Goal: Navigation & Orientation: Find specific page/section

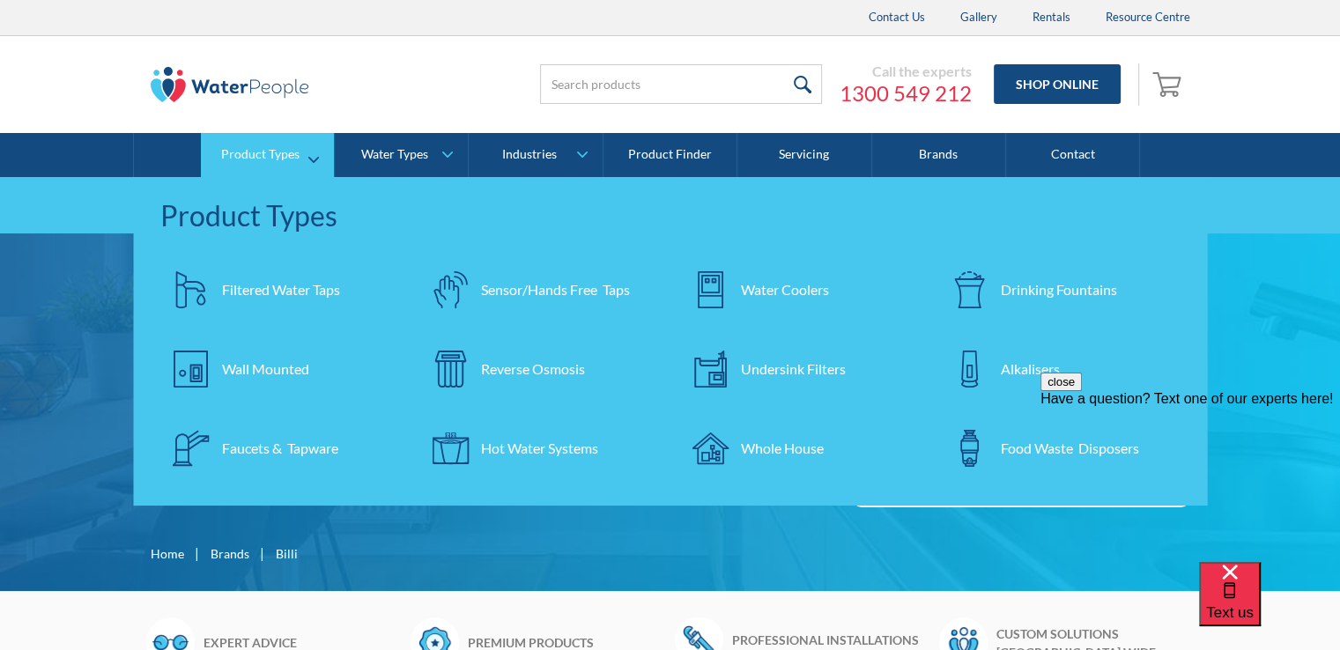
click at [257, 290] on div "Filtered Water Taps" at bounding box center [281, 289] width 118 height 21
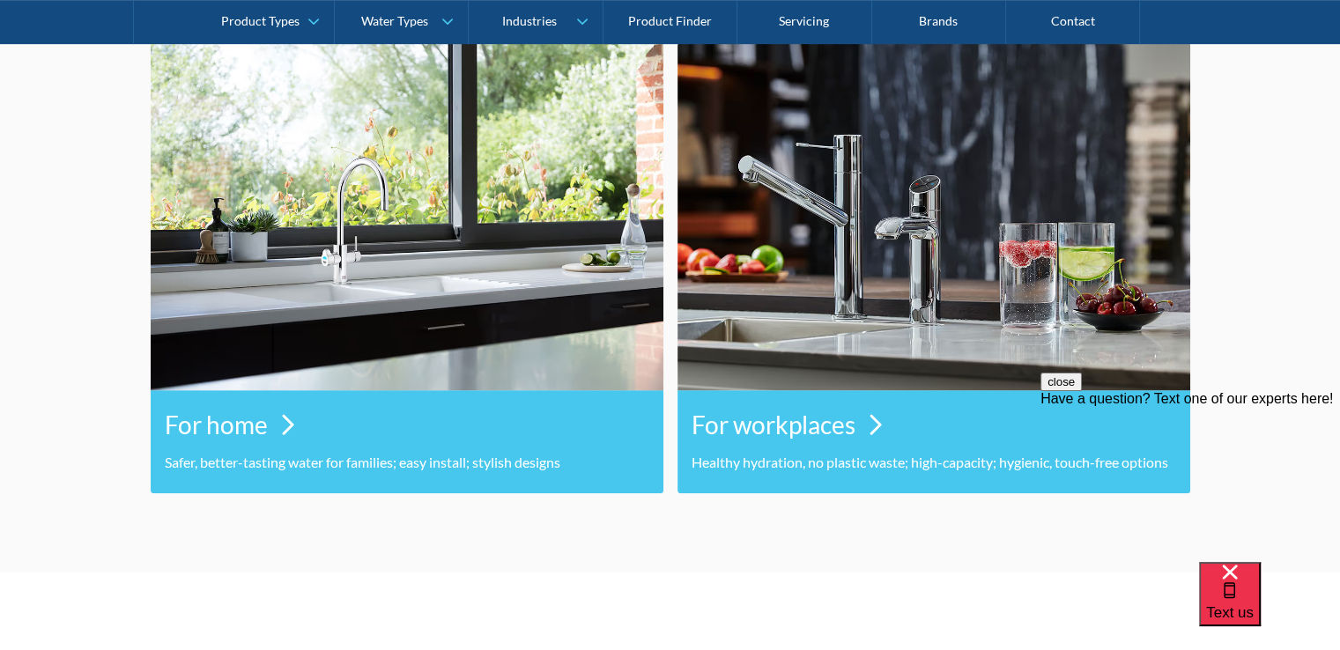
scroll to position [888, 0]
click at [222, 417] on h3 "For home" at bounding box center [216, 424] width 103 height 37
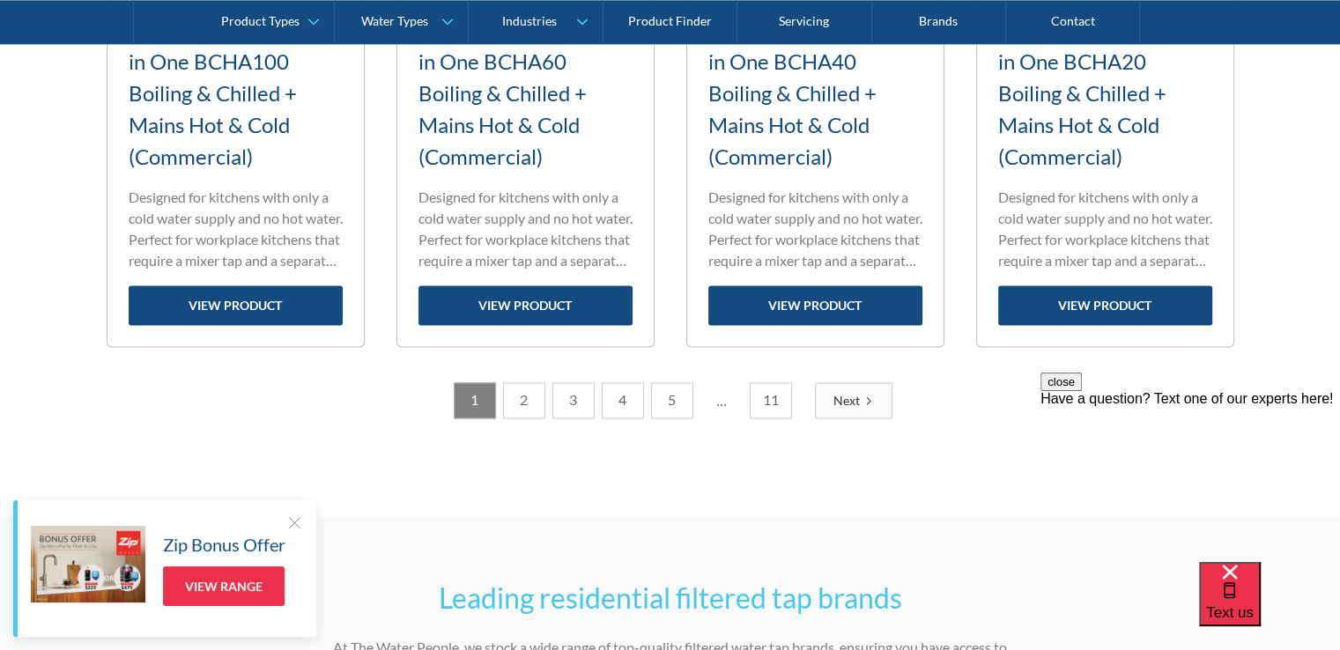
scroll to position [2557, 0]
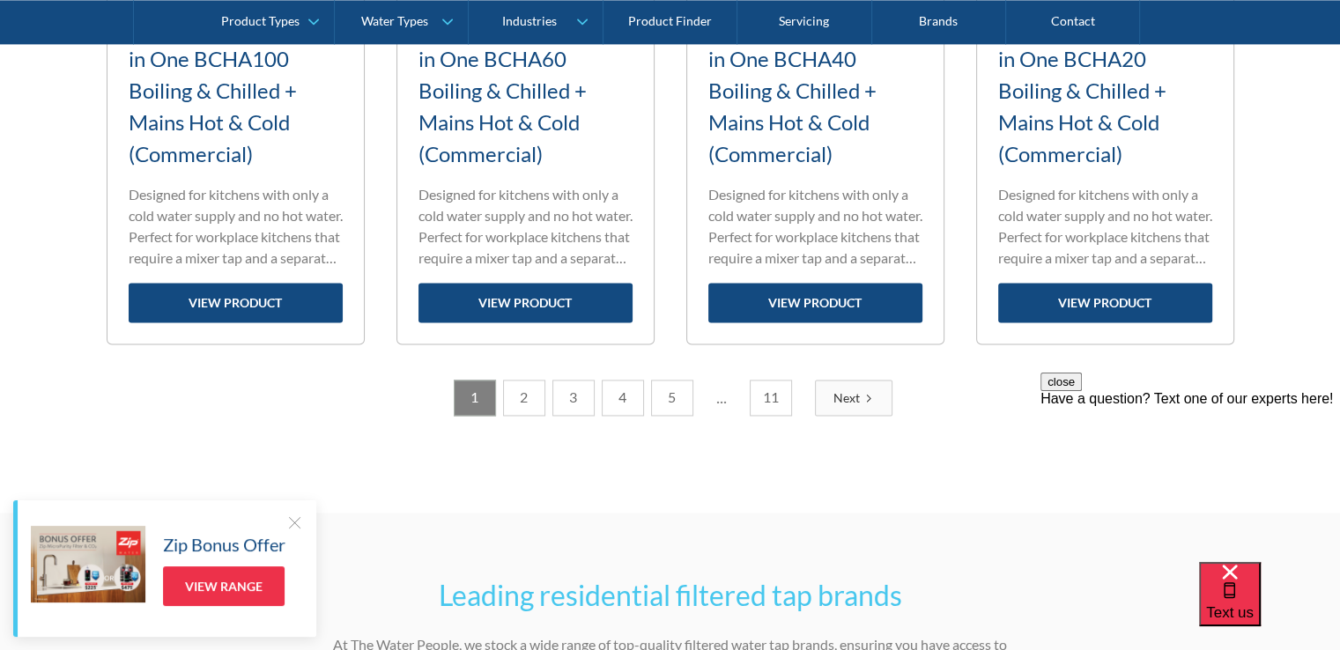
click at [864, 393] on icon "Next Page" at bounding box center [868, 398] width 11 height 11
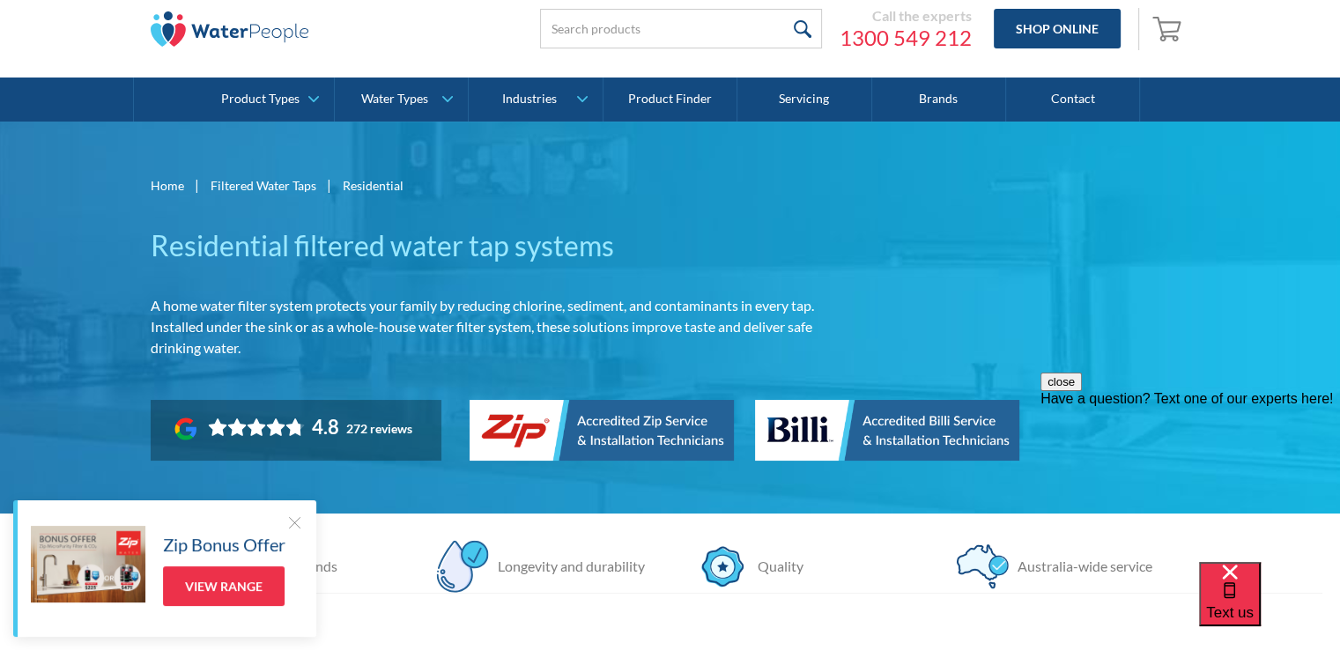
scroll to position [0, 0]
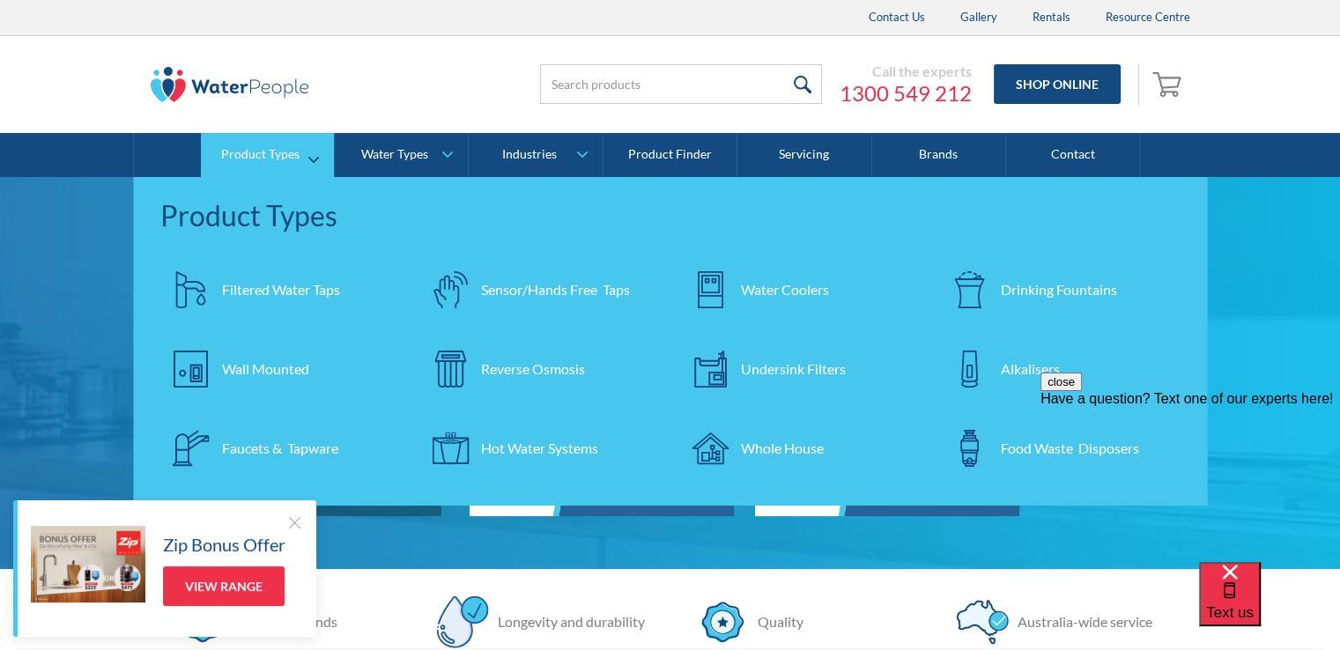
click at [297, 447] on div "Faucets & Tapware" at bounding box center [280, 448] width 116 height 21
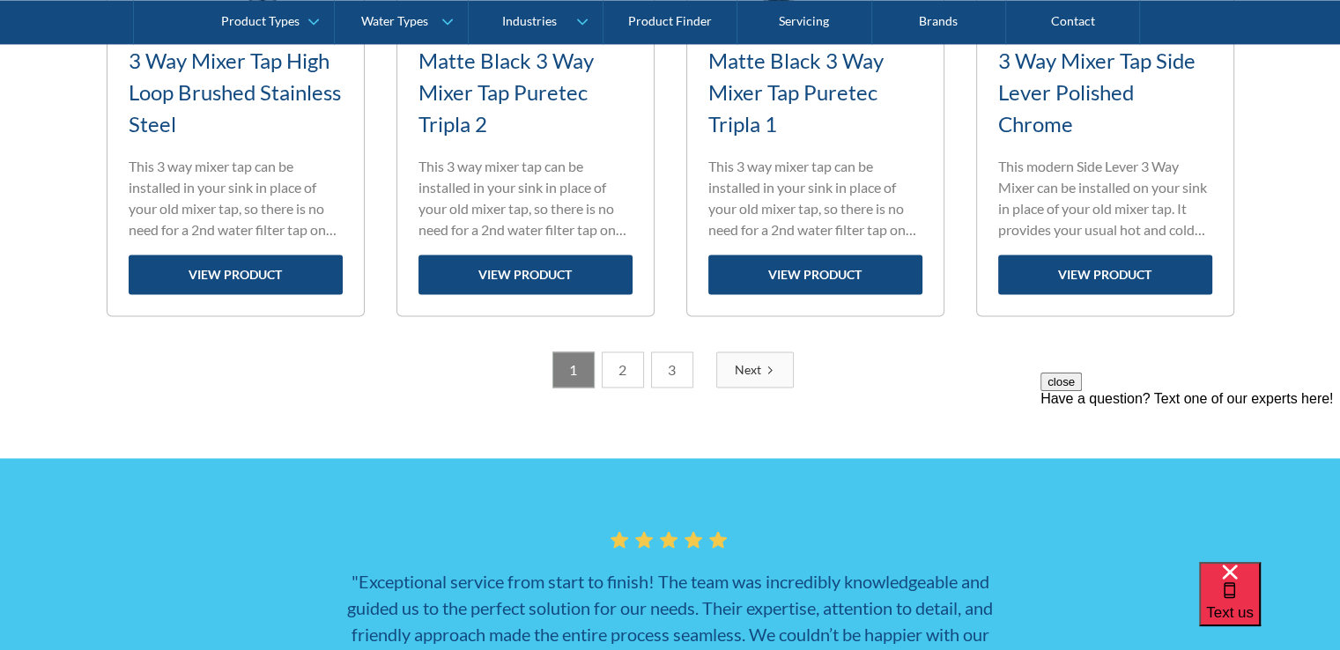
scroll to position [2814, 0]
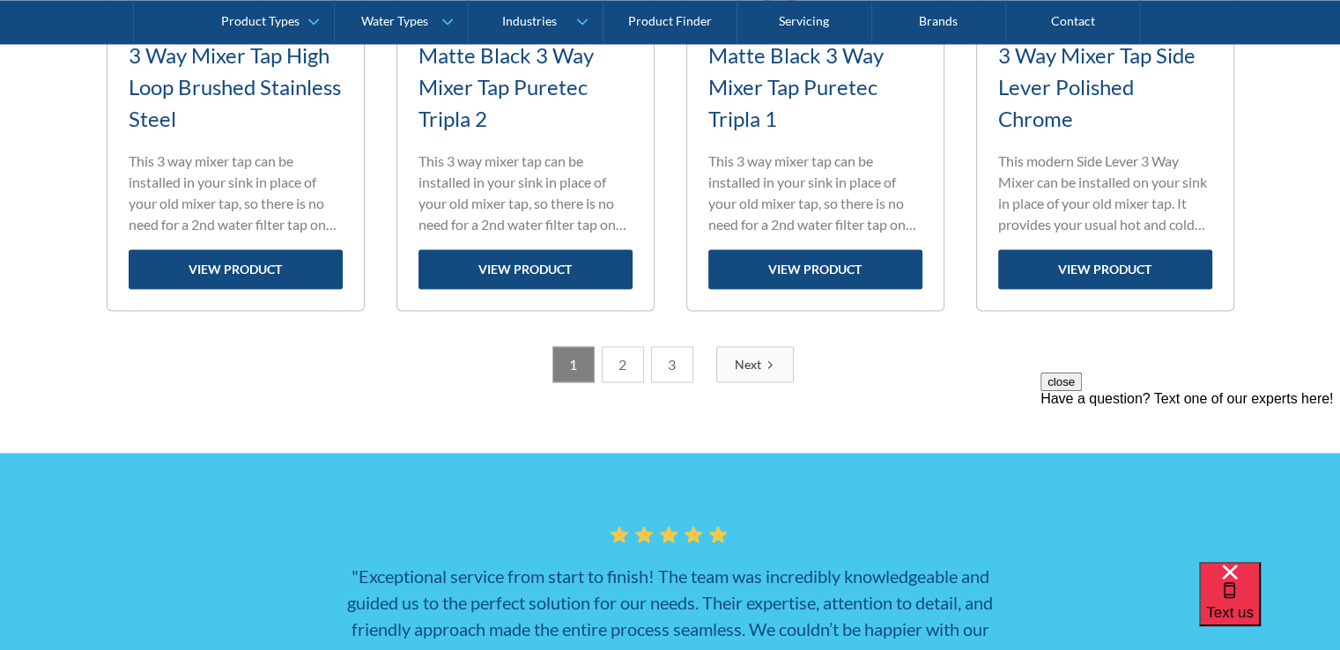
click at [755, 360] on div "Next" at bounding box center [748, 364] width 26 height 18
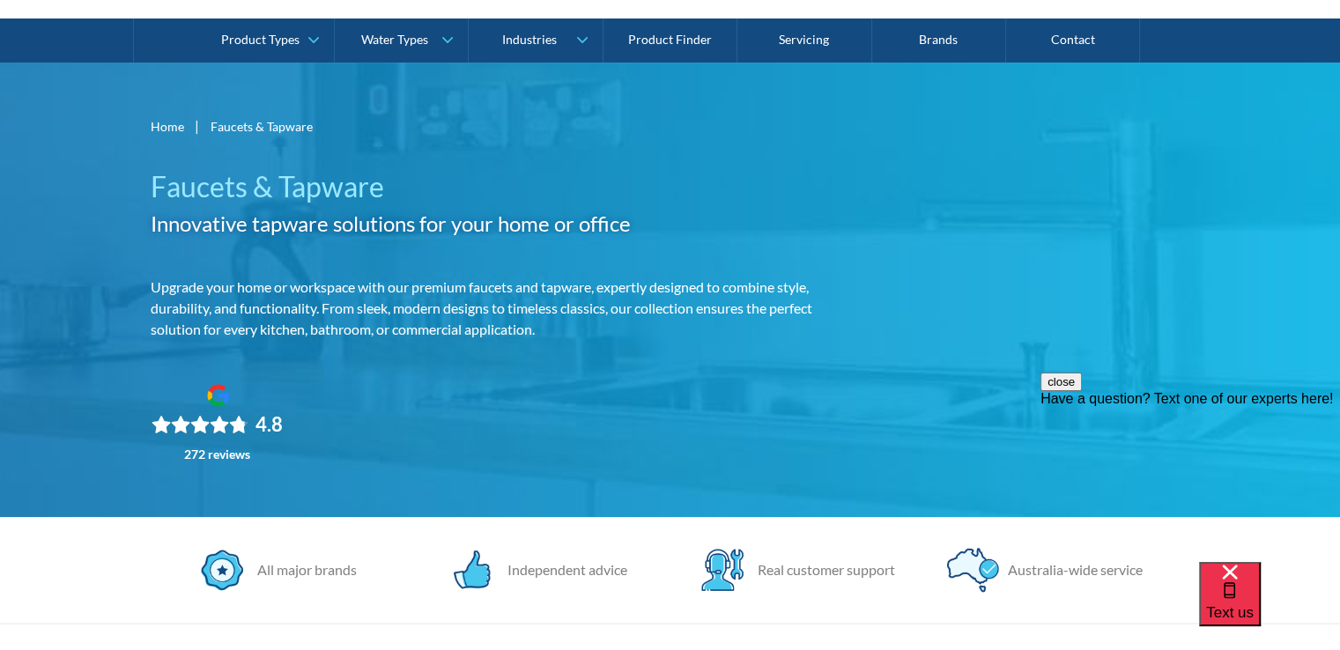
scroll to position [0, 0]
